Goal: Obtain resource: Download file/media

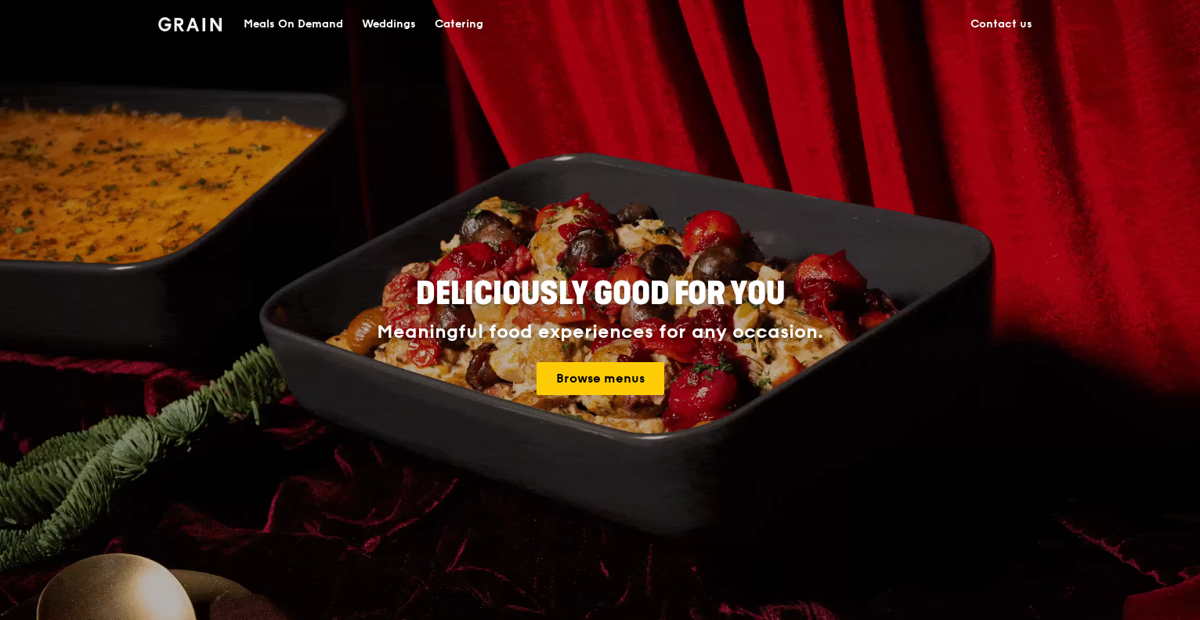
click at [459, 29] on div "Catering" at bounding box center [459, 24] width 49 height 47
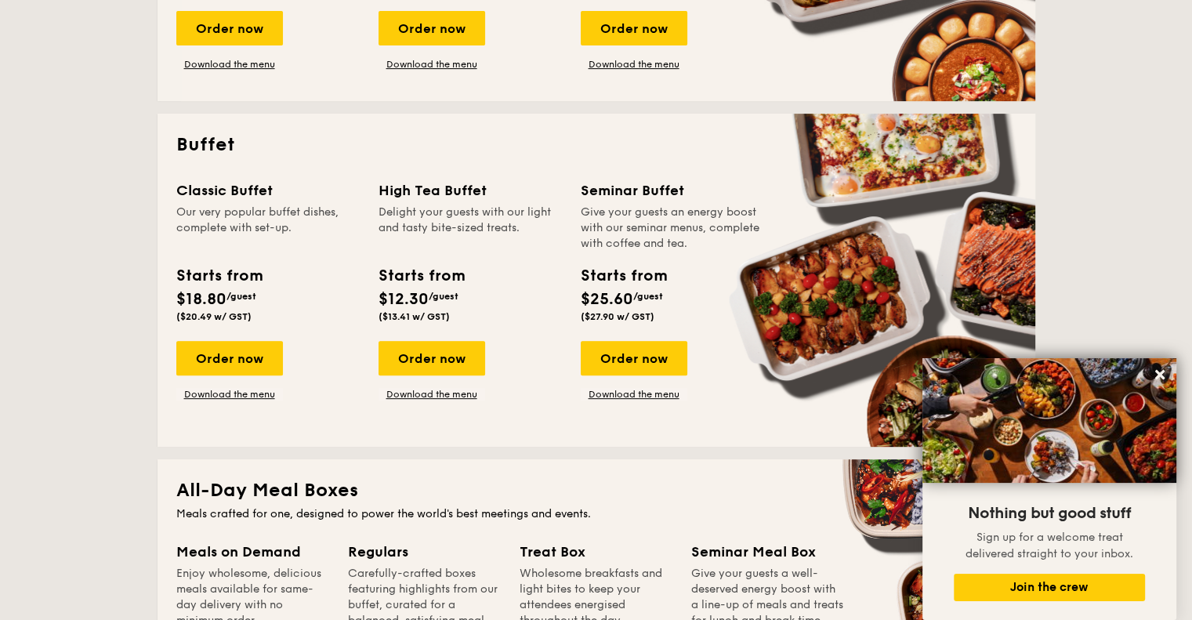
scroll to position [595, 0]
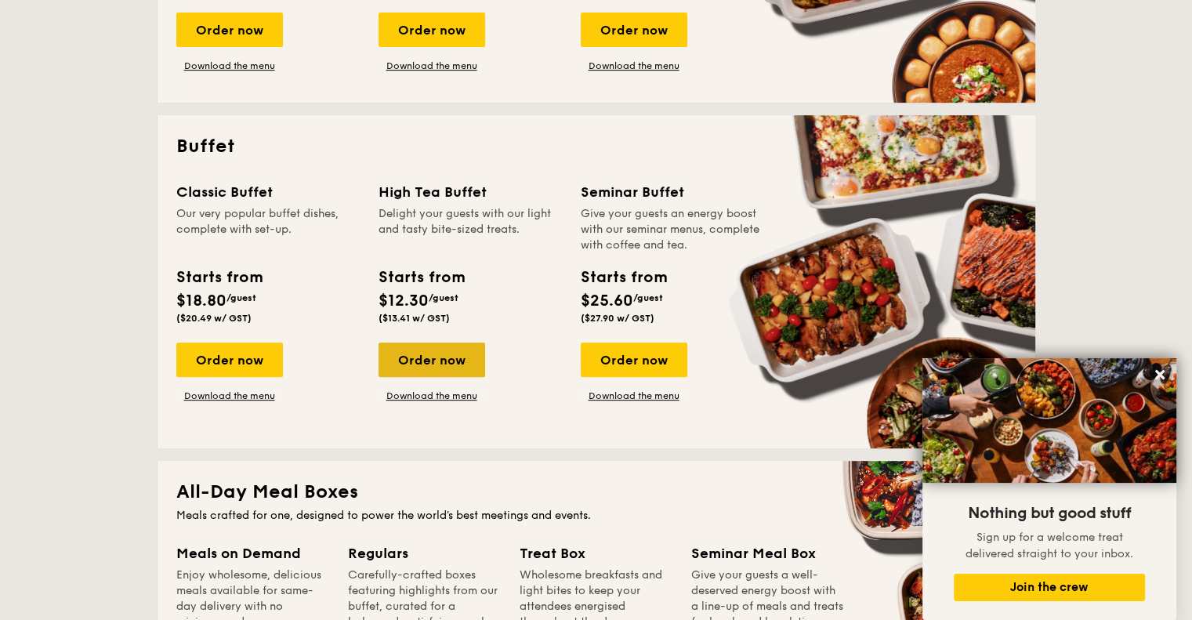
click at [440, 359] on div "Order now" at bounding box center [431, 359] width 107 height 34
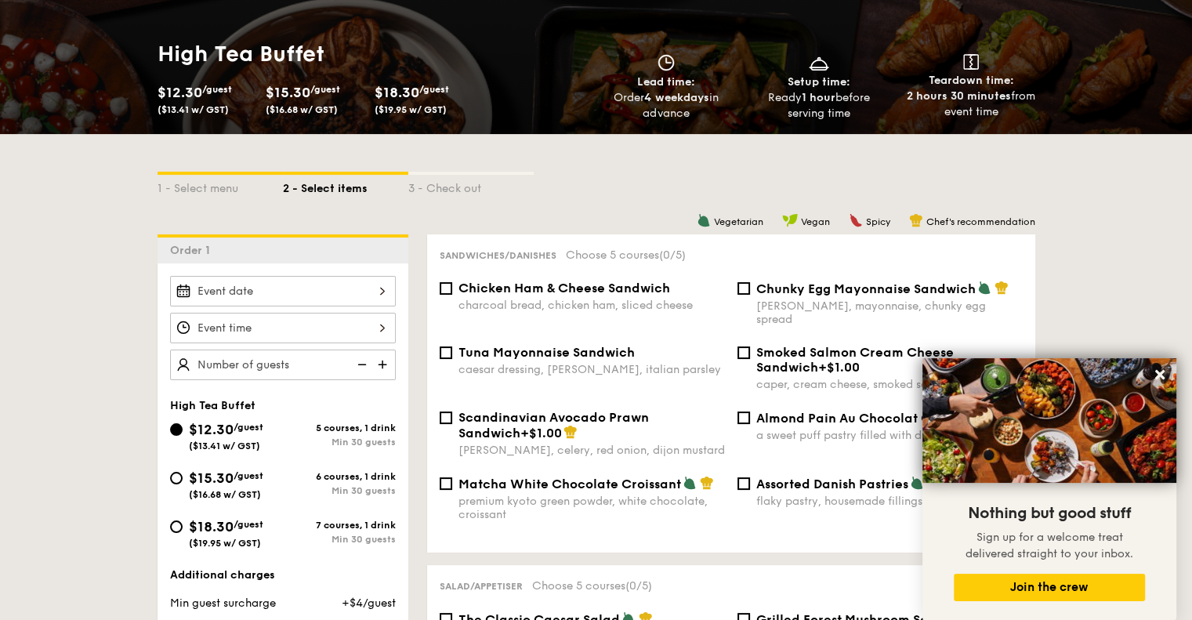
scroll to position [225, 0]
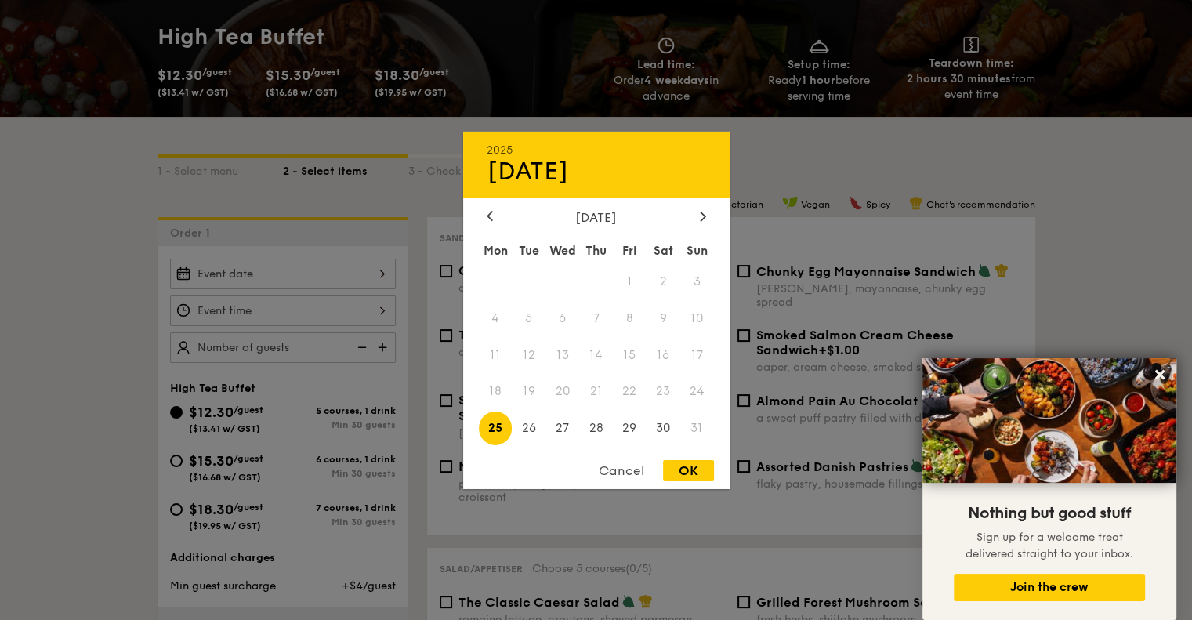
click at [378, 273] on div "2025 Aug 25 August 2025 Mon Tue Wed Thu Fri Sat Sun 1 2 3 4 5 6 7 8 9 10 11 12 …" at bounding box center [283, 274] width 226 height 31
click at [620, 468] on div "Cancel" at bounding box center [621, 470] width 77 height 21
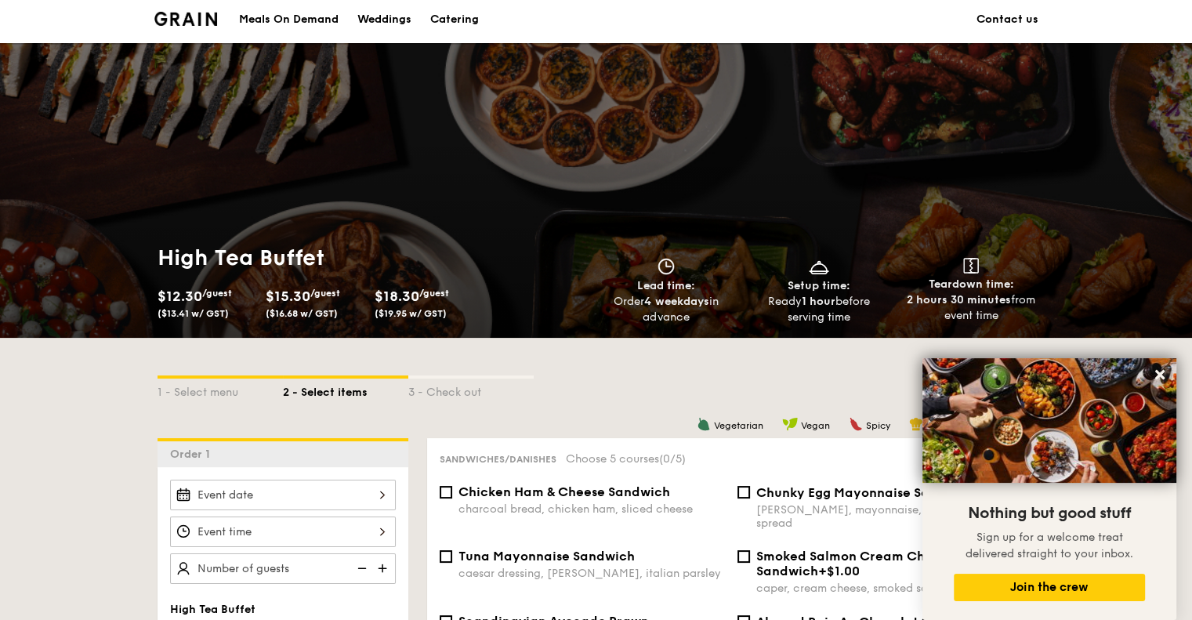
scroll to position [0, 0]
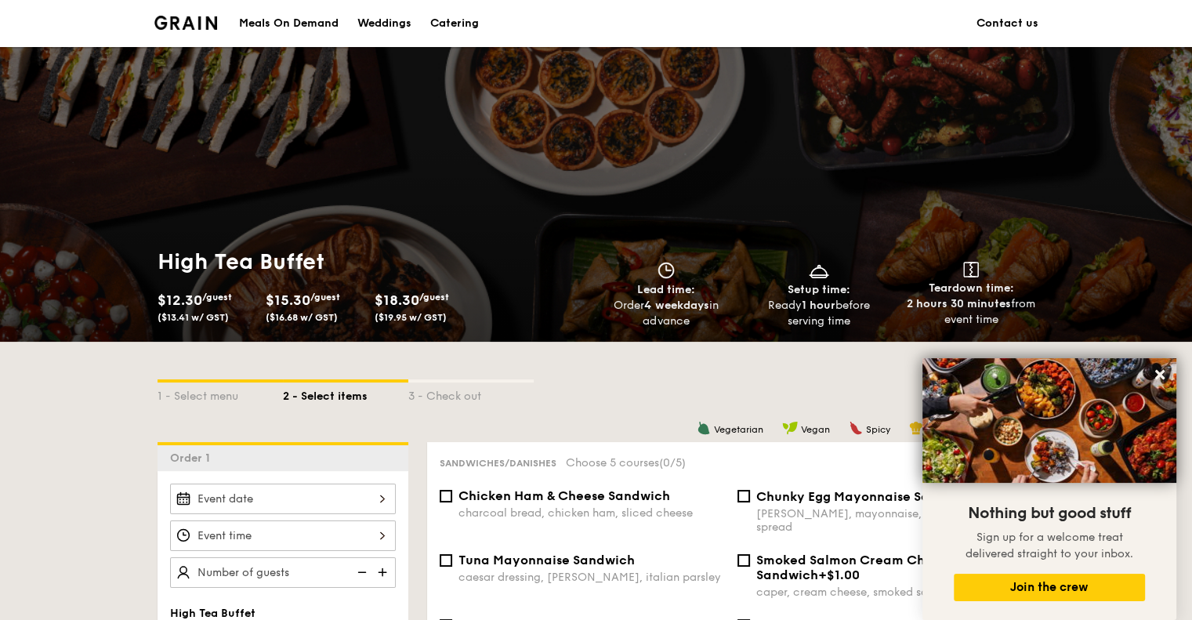
click at [1004, 22] on link "Contact us" at bounding box center [1007, 23] width 62 height 47
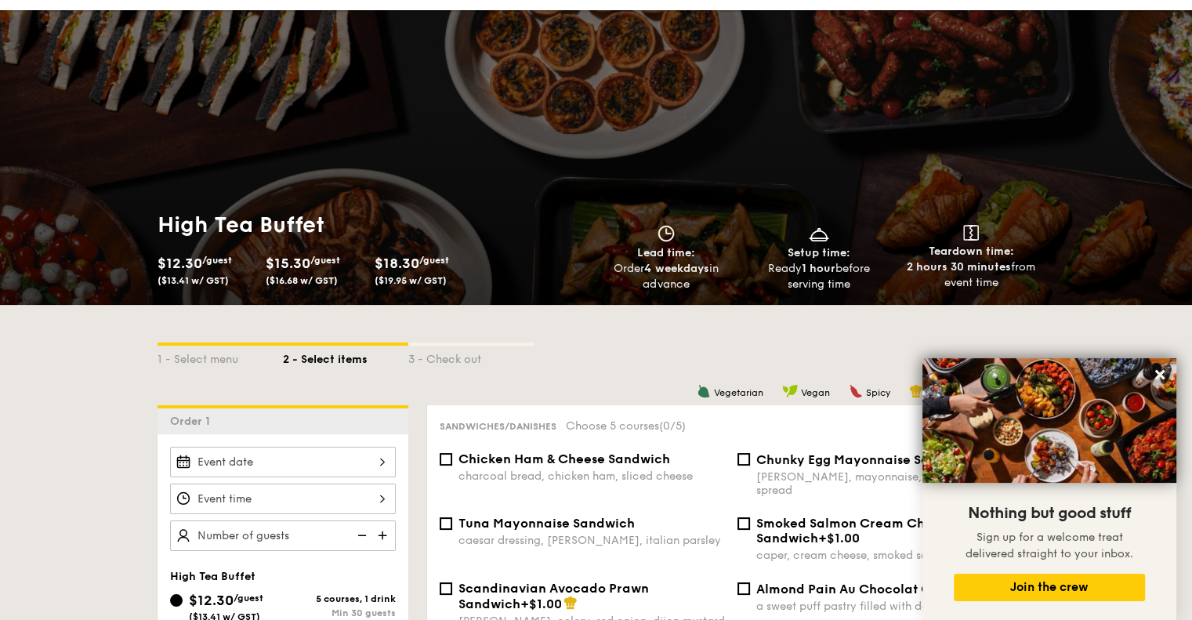
scroll to position [36, 0]
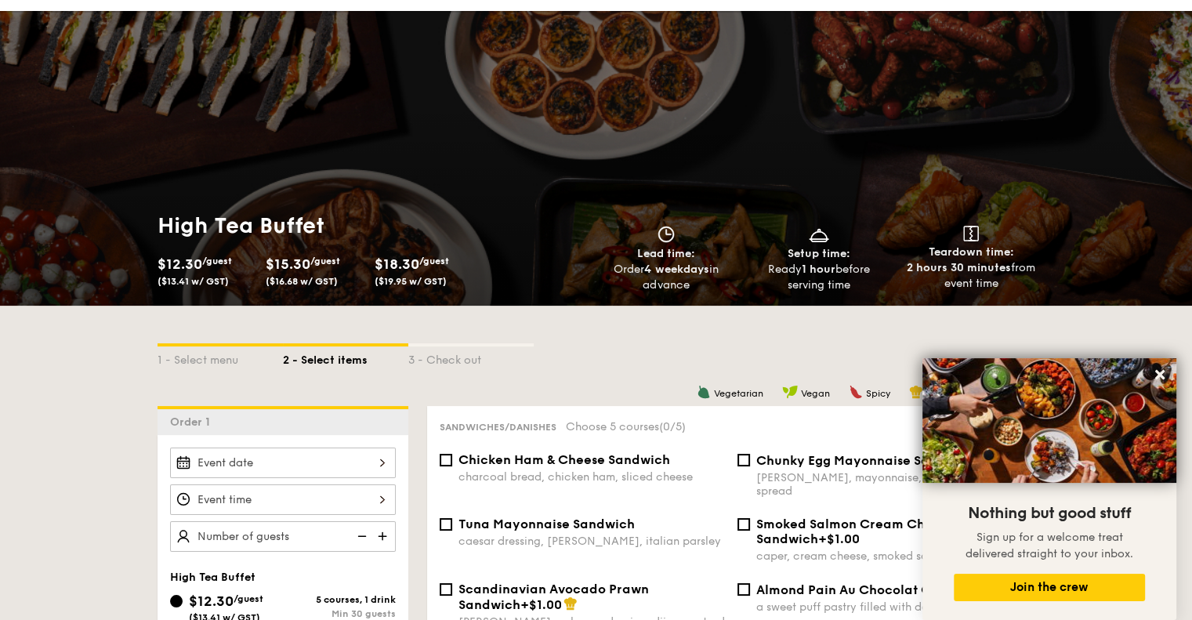
drag, startPoint x: 88, startPoint y: 353, endPoint x: 35, endPoint y: 366, distance: 54.0
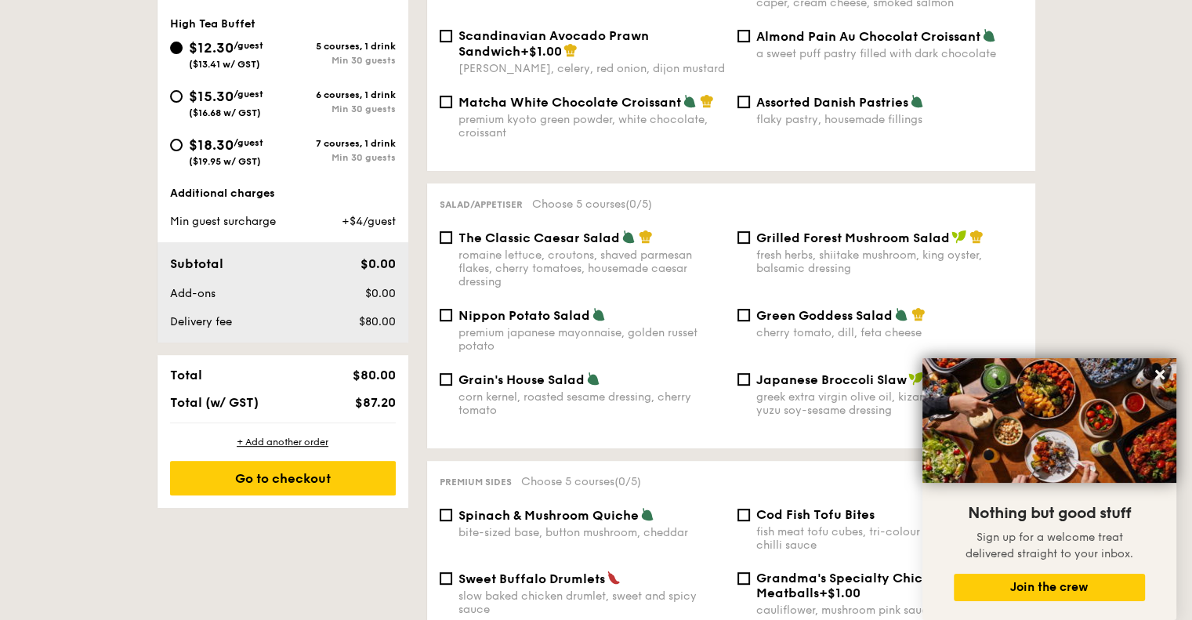
scroll to position [0, 0]
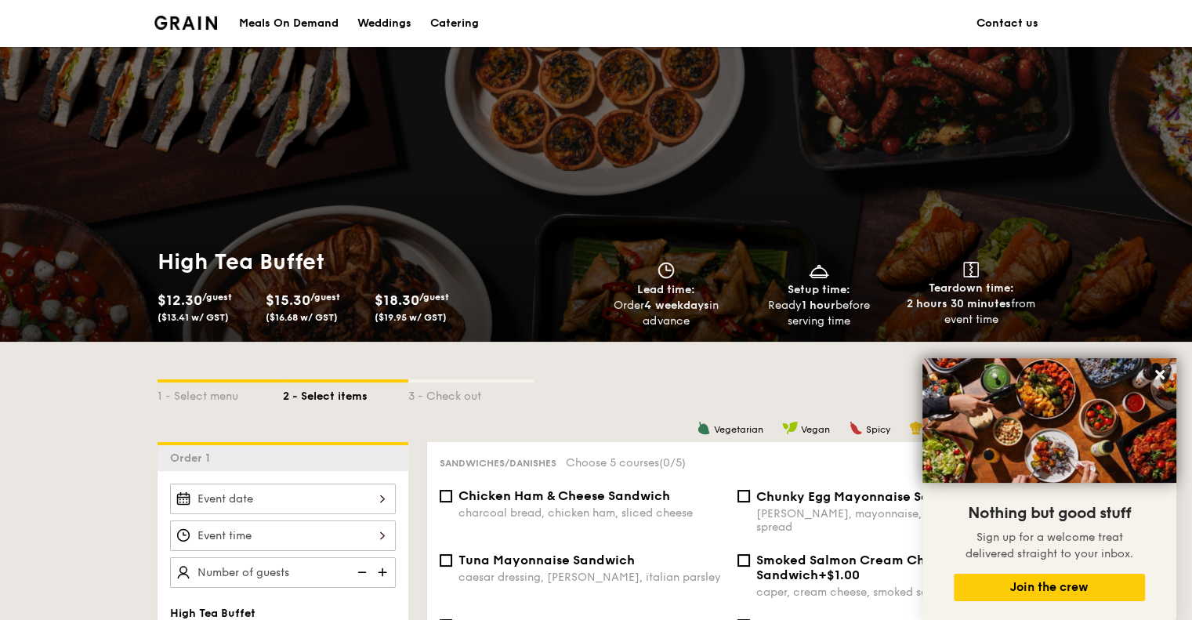
click at [1019, 24] on link "Contact us" at bounding box center [1007, 23] width 62 height 47
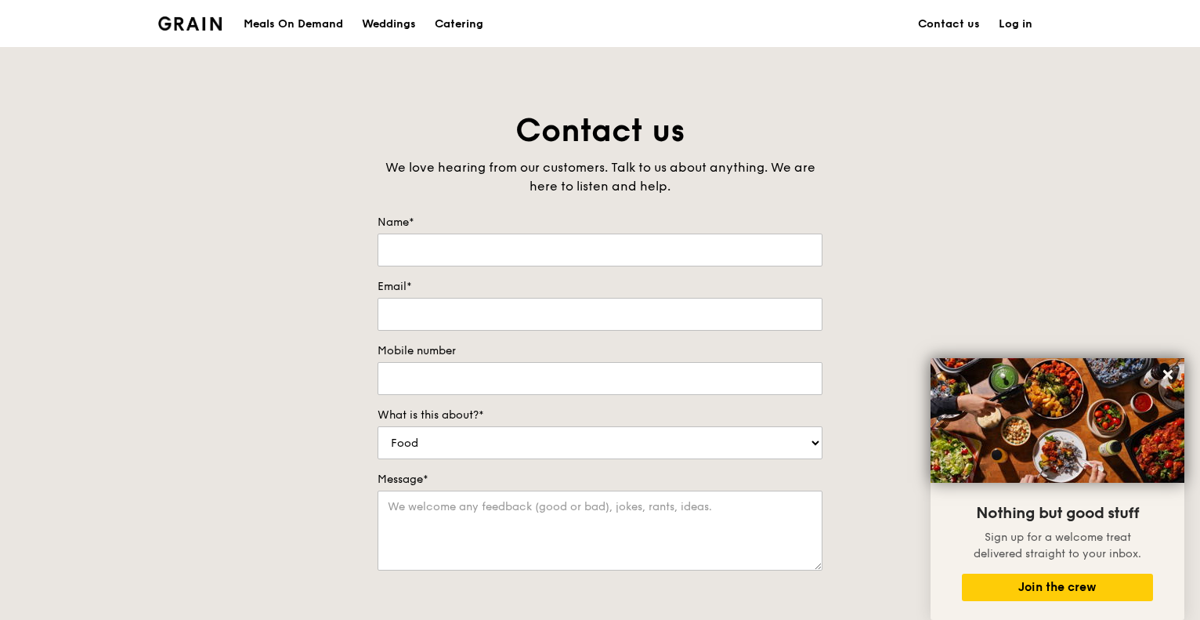
click at [112, 149] on div "Contact us We love hearing from our customers. Talk to us about anything. We ar…" at bounding box center [600, 437] width 1200 height 655
click at [459, 20] on div "Catering" at bounding box center [459, 24] width 49 height 47
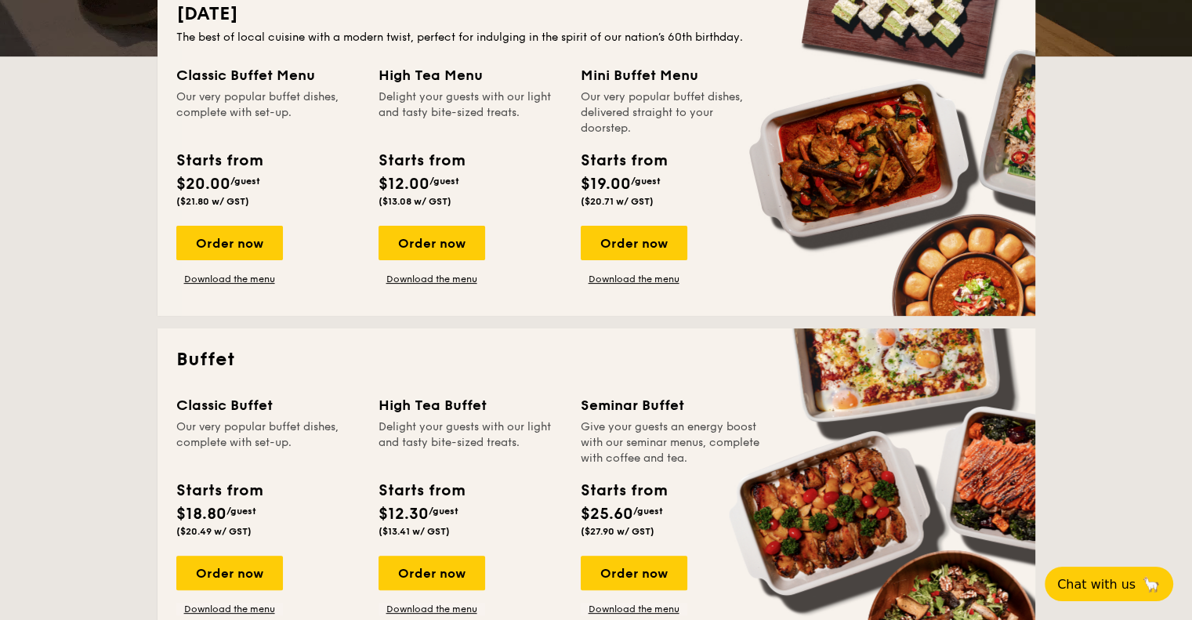
scroll to position [385, 0]
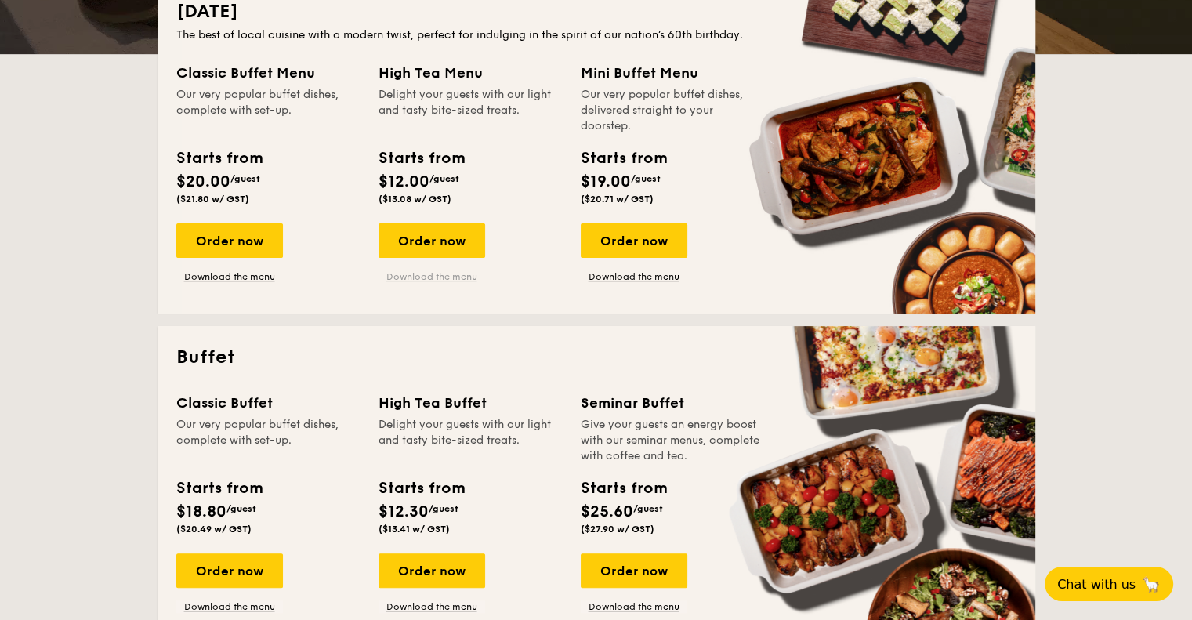
click at [432, 278] on link "Download the menu" at bounding box center [431, 276] width 107 height 13
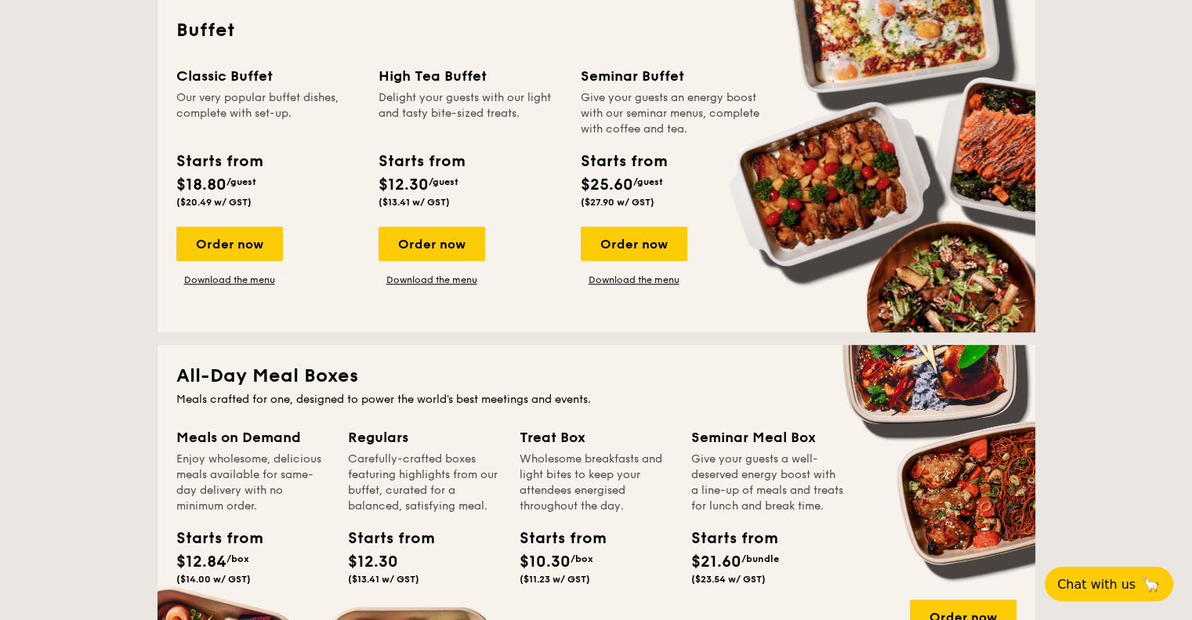
scroll to position [718, 0]
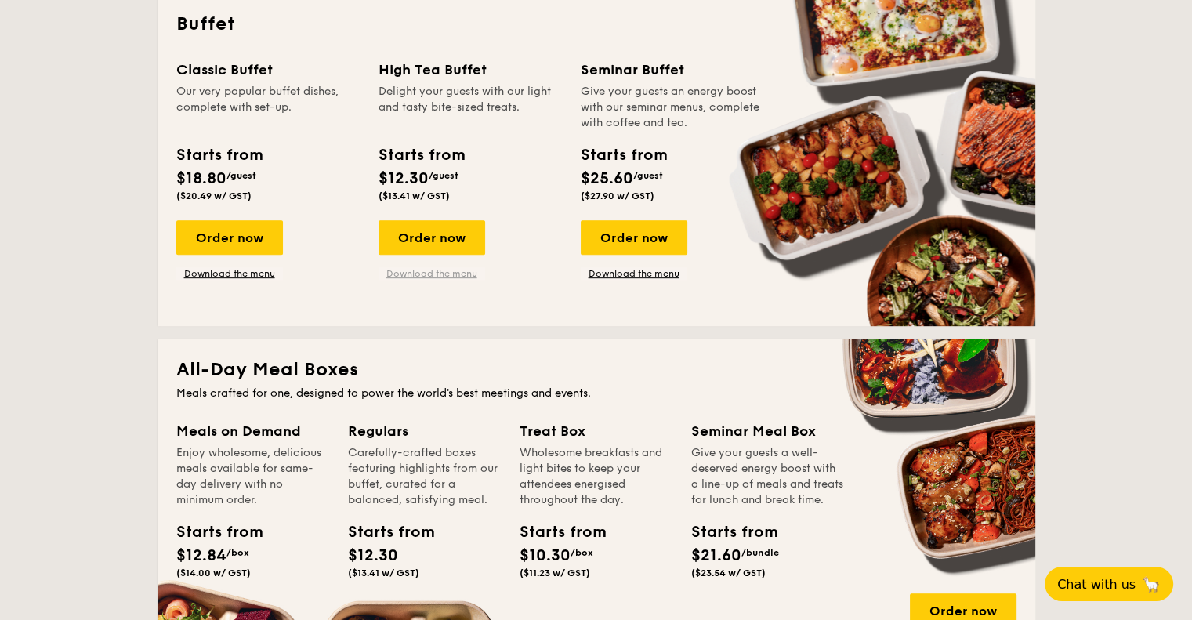
click at [425, 272] on link "Download the menu" at bounding box center [431, 273] width 107 height 13
